Goal: Register for event/course

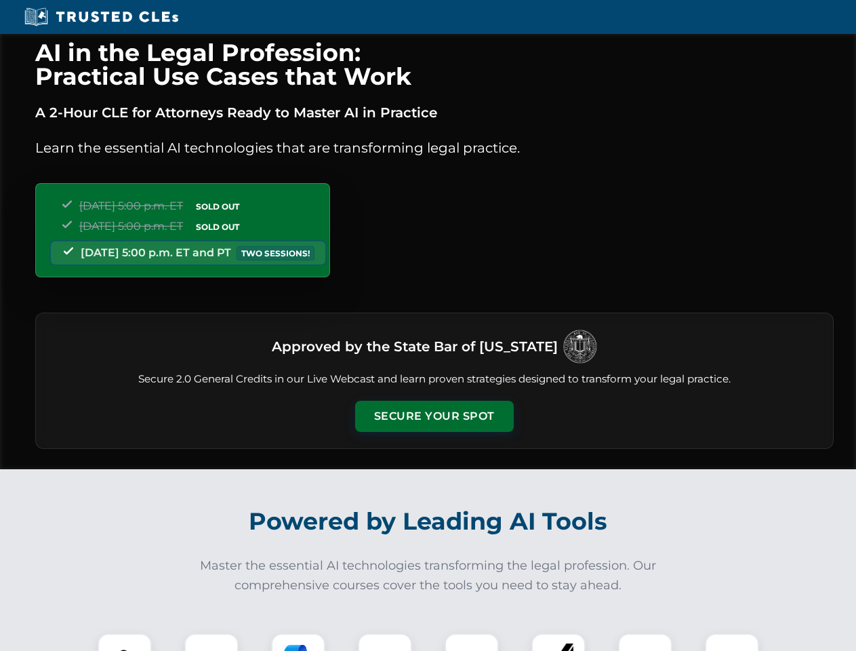
click at [434, 416] on button "Secure Your Spot" at bounding box center [434, 415] width 159 height 31
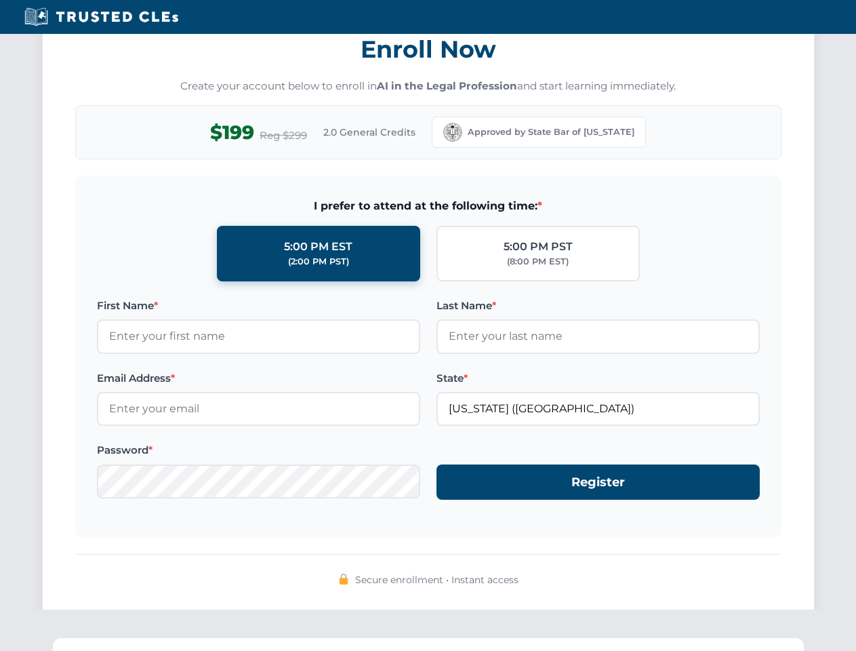
click at [125, 642] on div "AI in the Legal Profession: Practical Use Cases that Work A 2-Hour CLE for Atto…" at bounding box center [428, 445] width 856 height 3170
